Goal: Obtain resource: Obtain resource

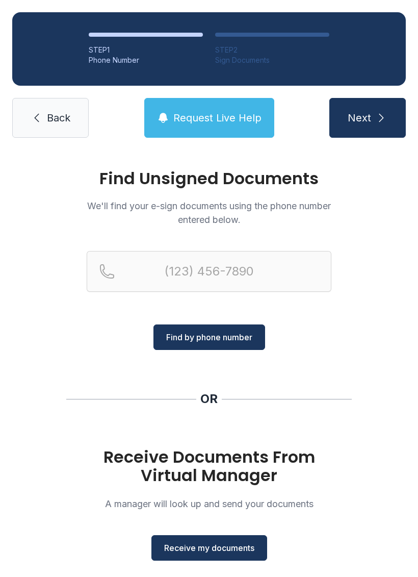
click at [218, 548] on span "Receive my documents" at bounding box center [209, 548] width 90 height 12
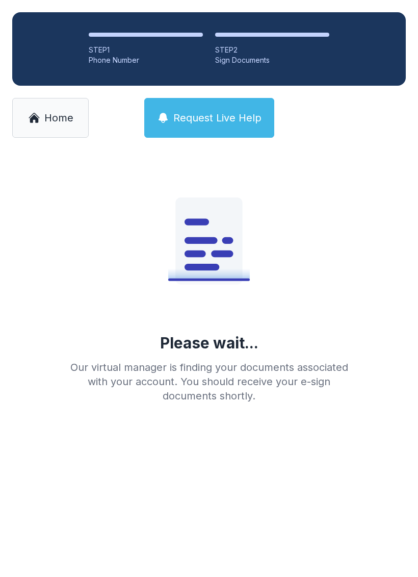
click at [47, 115] on span "Home" at bounding box center [58, 118] width 29 height 14
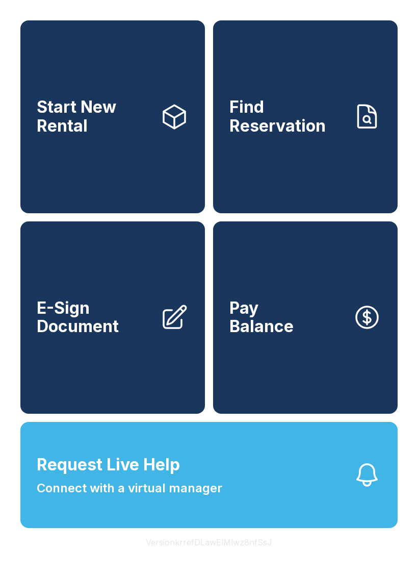
click at [75, 332] on span "E-Sign Document" at bounding box center [94, 317] width 115 height 37
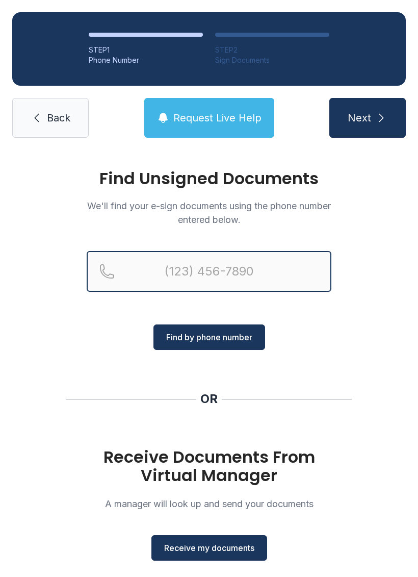
click at [135, 262] on input "Reservation phone number" at bounding box center [209, 271] width 245 height 41
type input "[PHONE_NUMBER]"
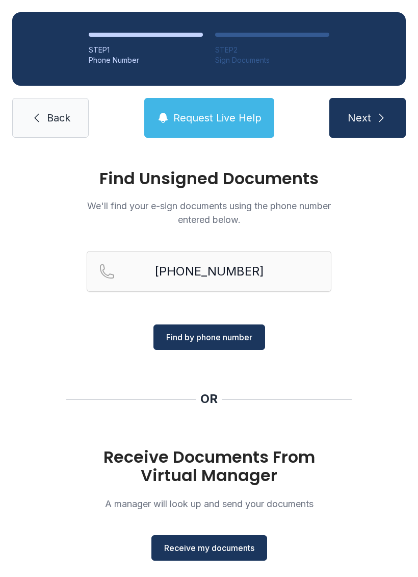
click at [220, 335] on span "Find by phone number" at bounding box center [209, 337] width 86 height 12
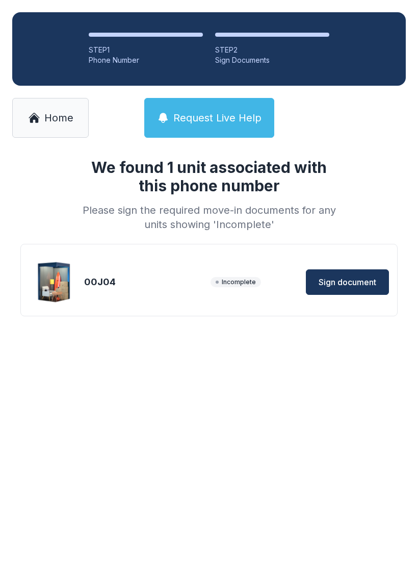
click at [339, 284] on span "Sign document" at bounding box center [348, 282] width 58 height 12
